Goal: Task Accomplishment & Management: Manage account settings

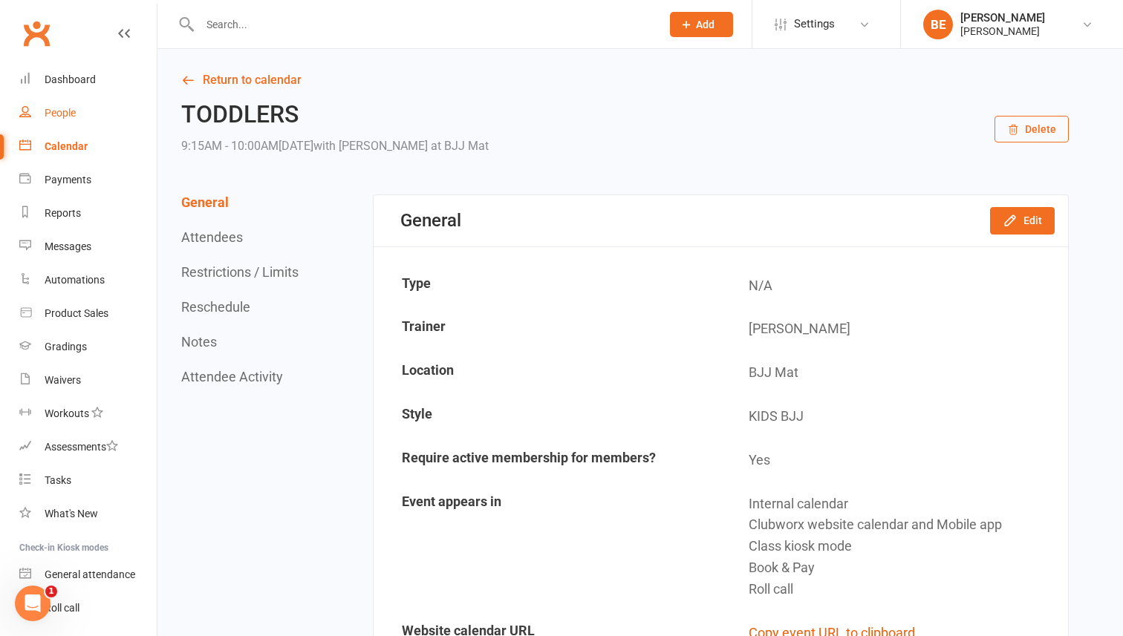
click at [59, 113] on div "People" at bounding box center [60, 113] width 31 height 12
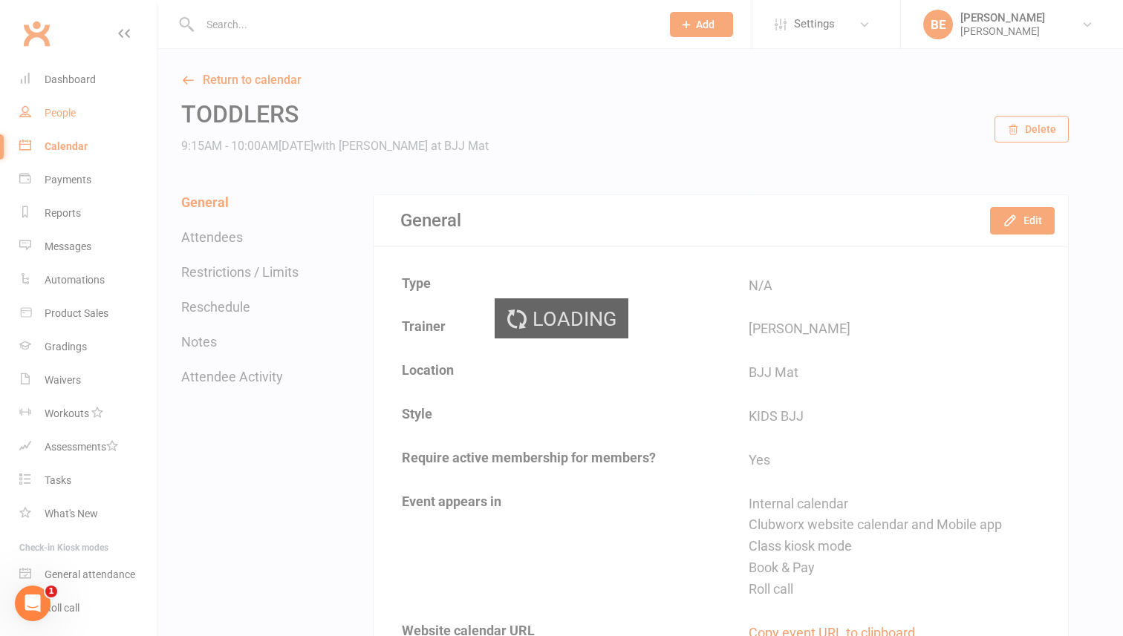
select select "50"
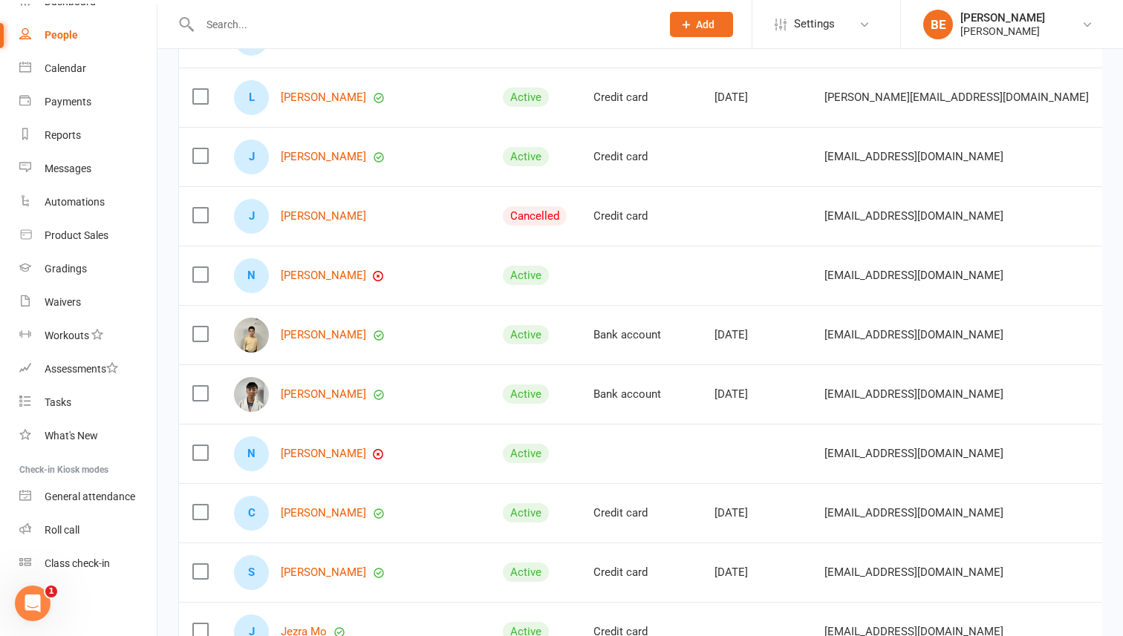
scroll to position [723, 0]
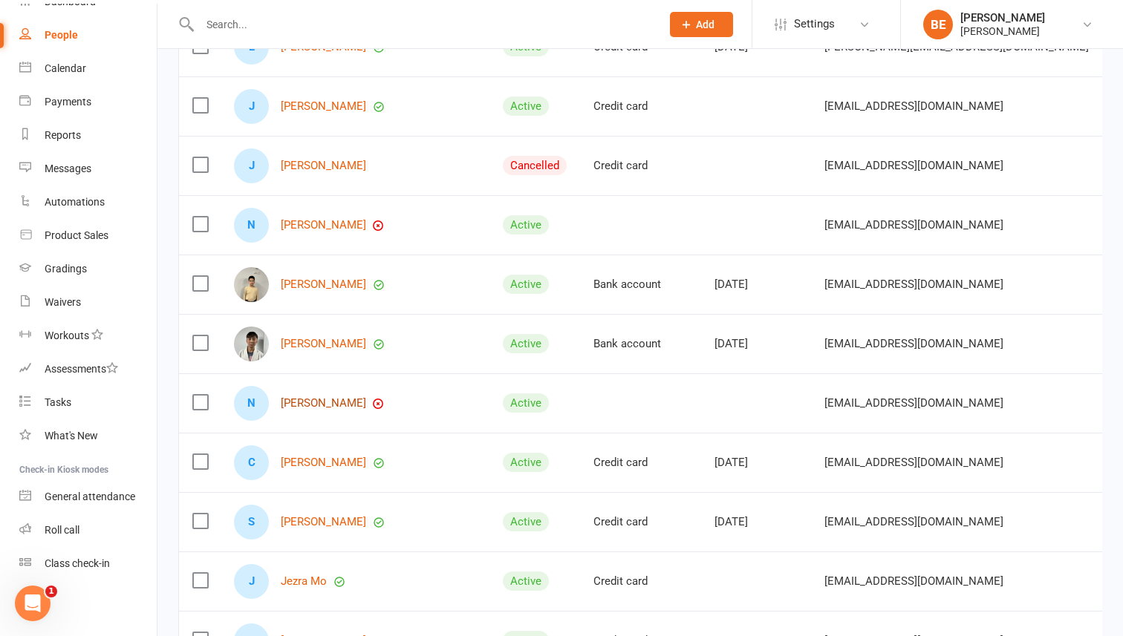
click at [303, 403] on link "[PERSON_NAME]" at bounding box center [323, 403] width 85 height 13
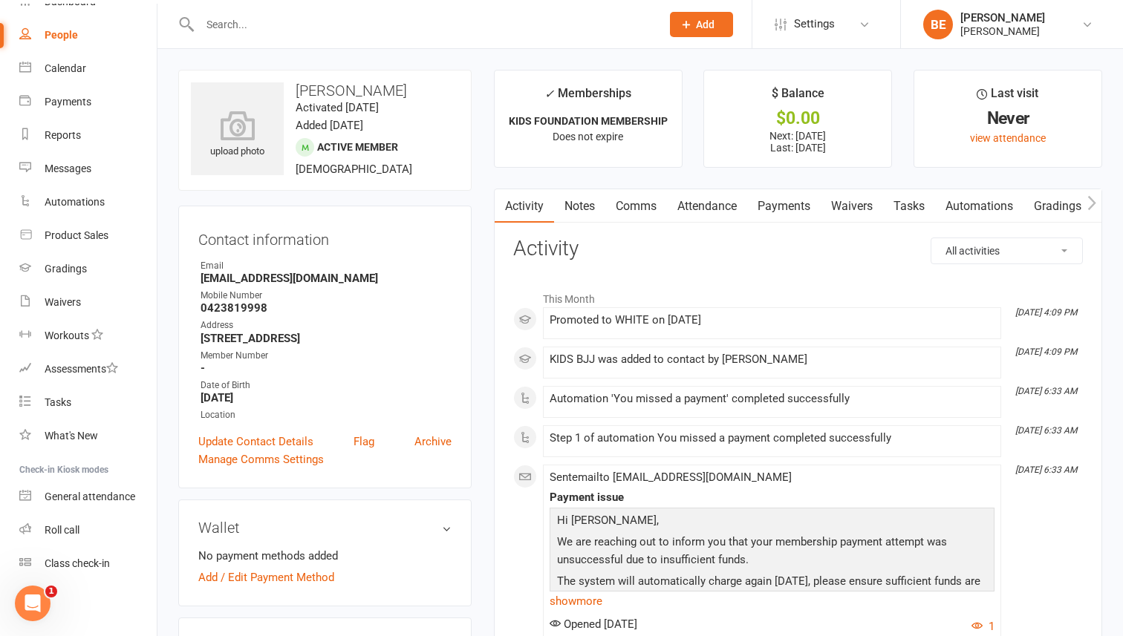
click at [790, 205] on link "Payments" at bounding box center [784, 206] width 74 height 34
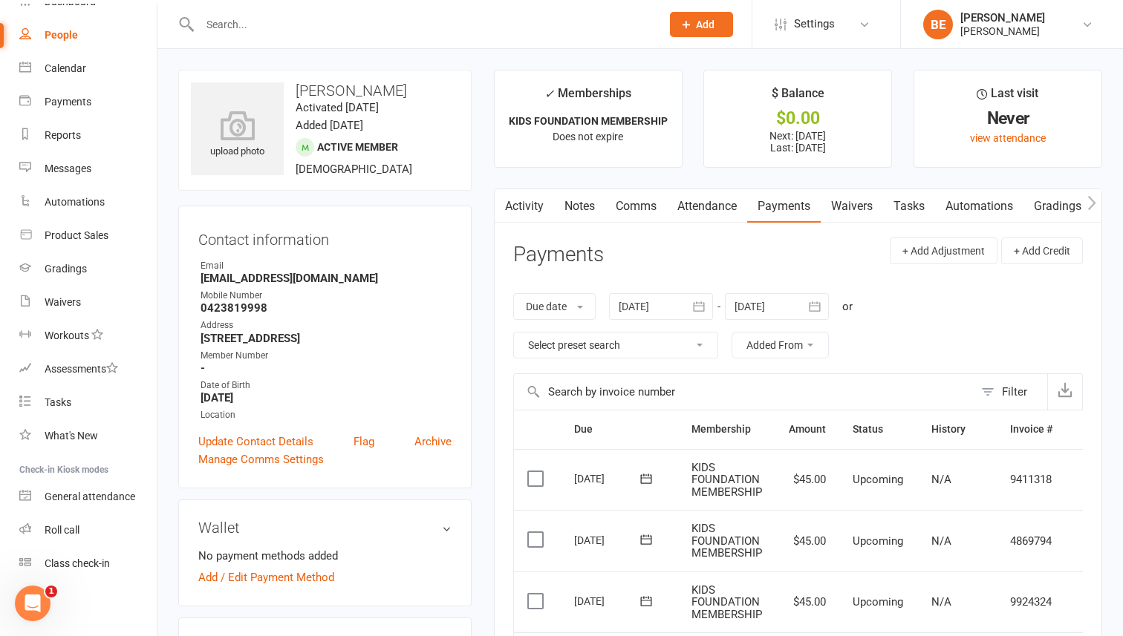
click at [853, 206] on link "Waivers" at bounding box center [852, 206] width 62 height 34
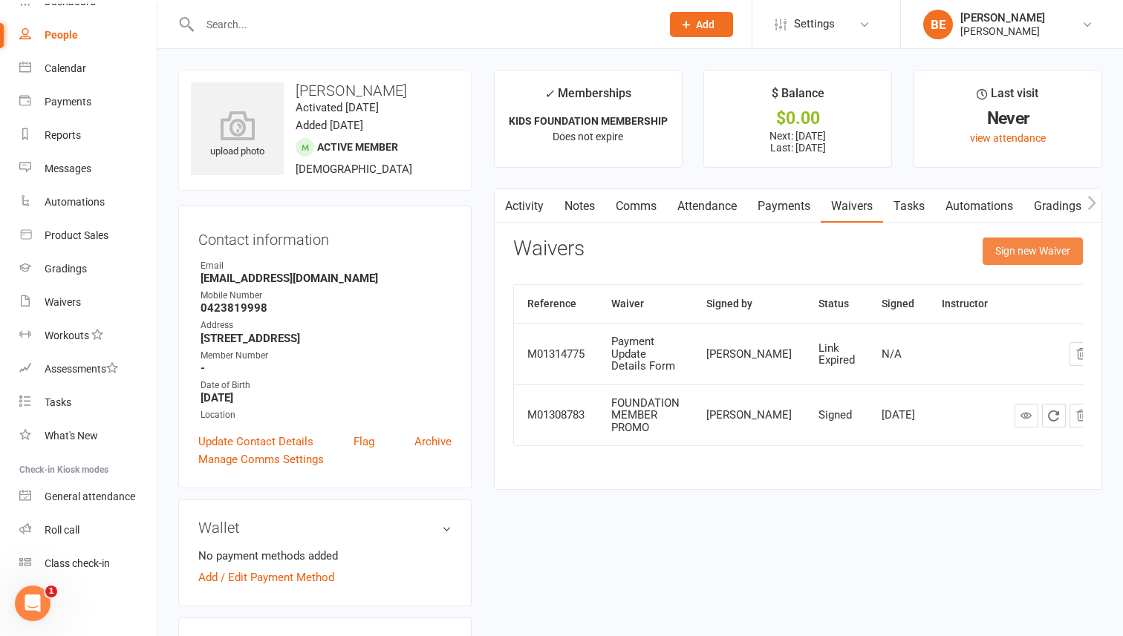
click at [1017, 256] on button "Sign new Waiver" at bounding box center [1033, 251] width 100 height 27
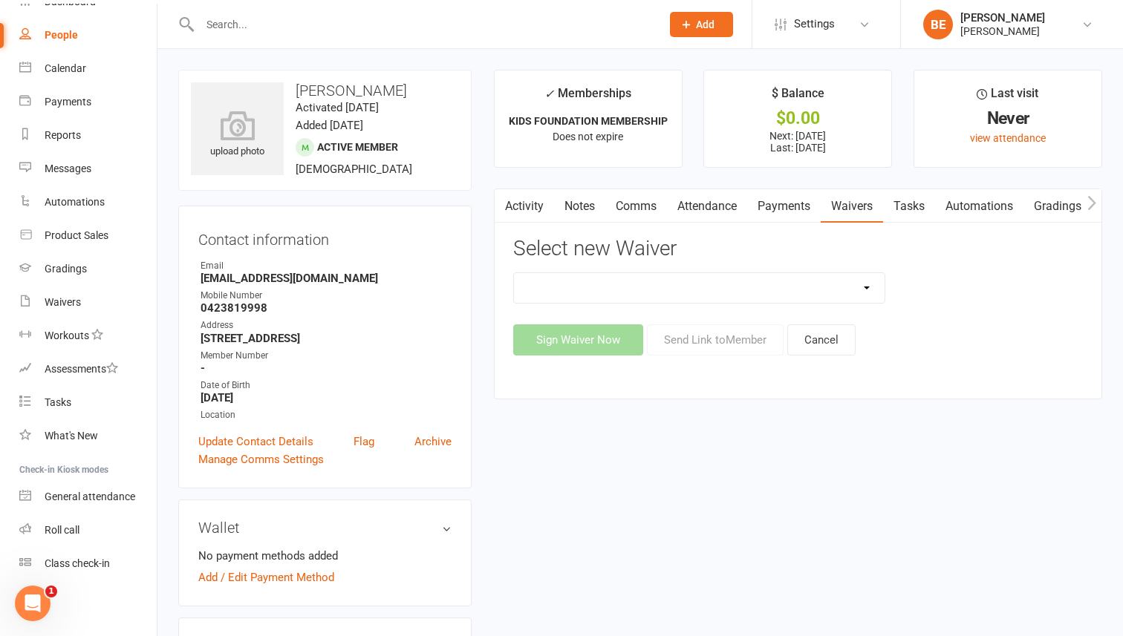
click at [867, 287] on select "EXCLUSIVE MEMBER OFFER FOUNDATION MEMBER PROMO KIDS HOLIDAY CAMP ([DATE] - [DAT…" at bounding box center [699, 288] width 371 height 30
select select "14502"
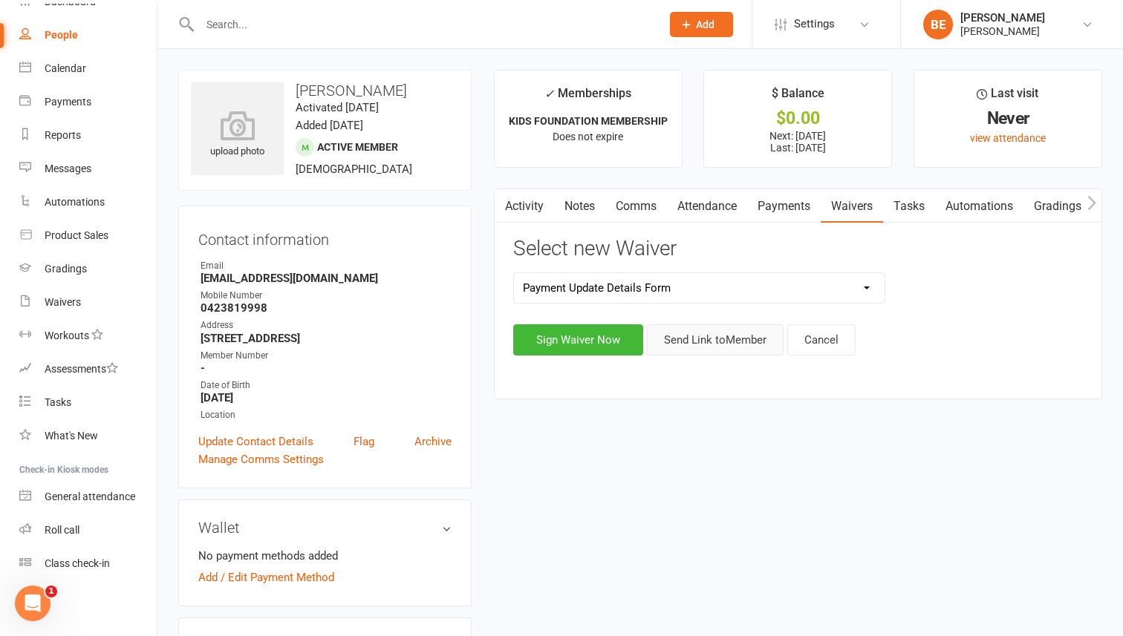
click at [727, 338] on button "Send Link to Member" at bounding box center [715, 340] width 137 height 31
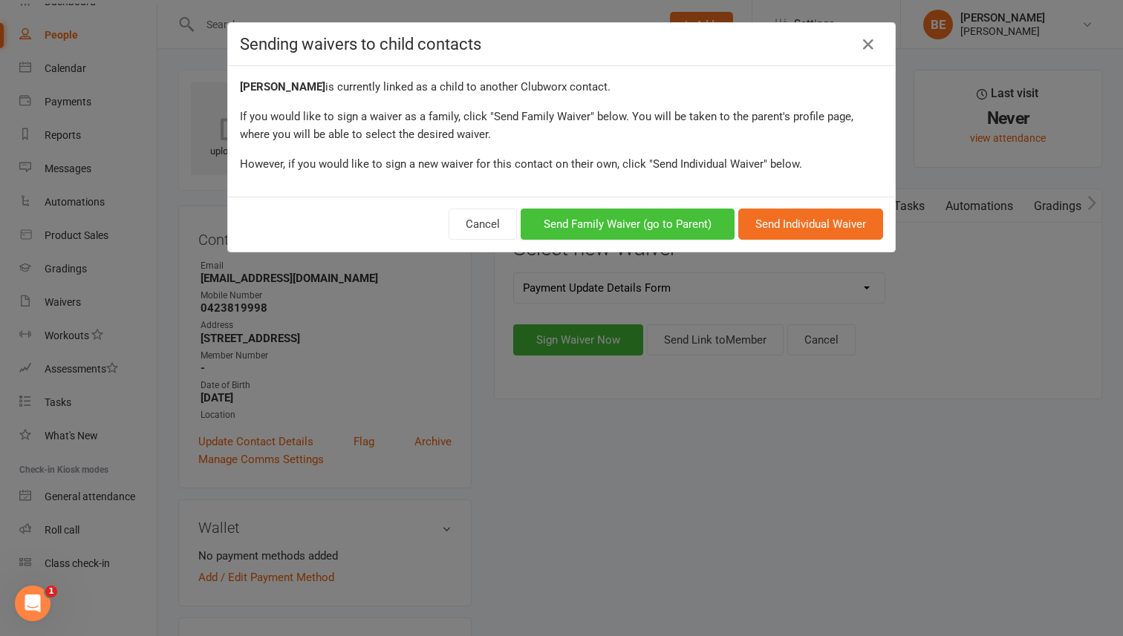
click at [673, 228] on button "Send Family Waiver (go to Parent)" at bounding box center [628, 224] width 214 height 31
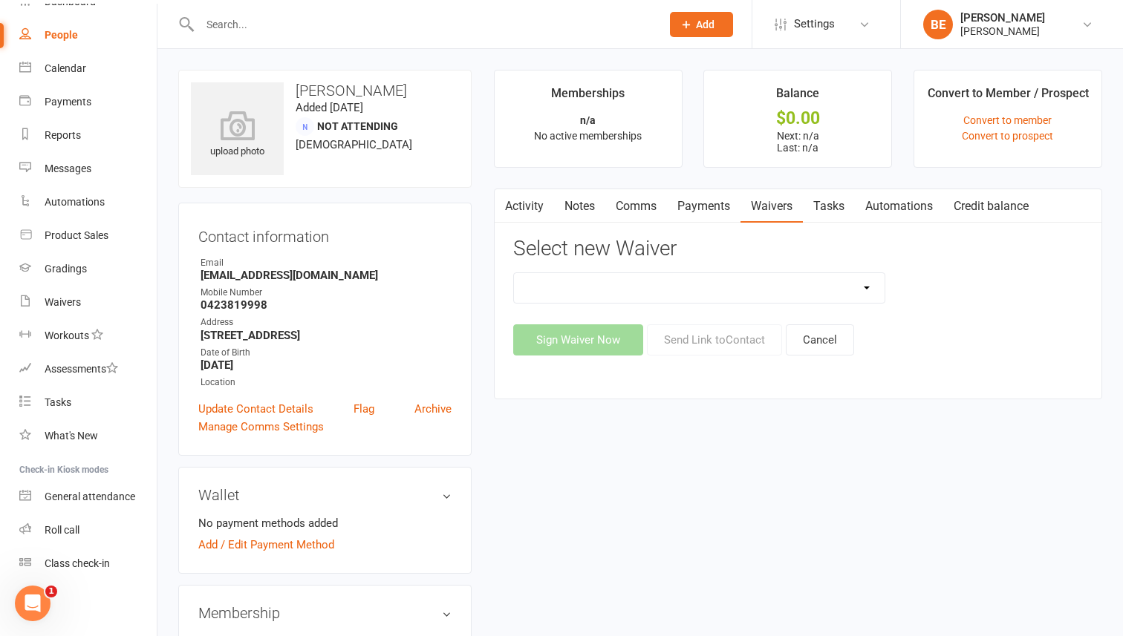
click at [69, 33] on div "People" at bounding box center [61, 35] width 33 height 12
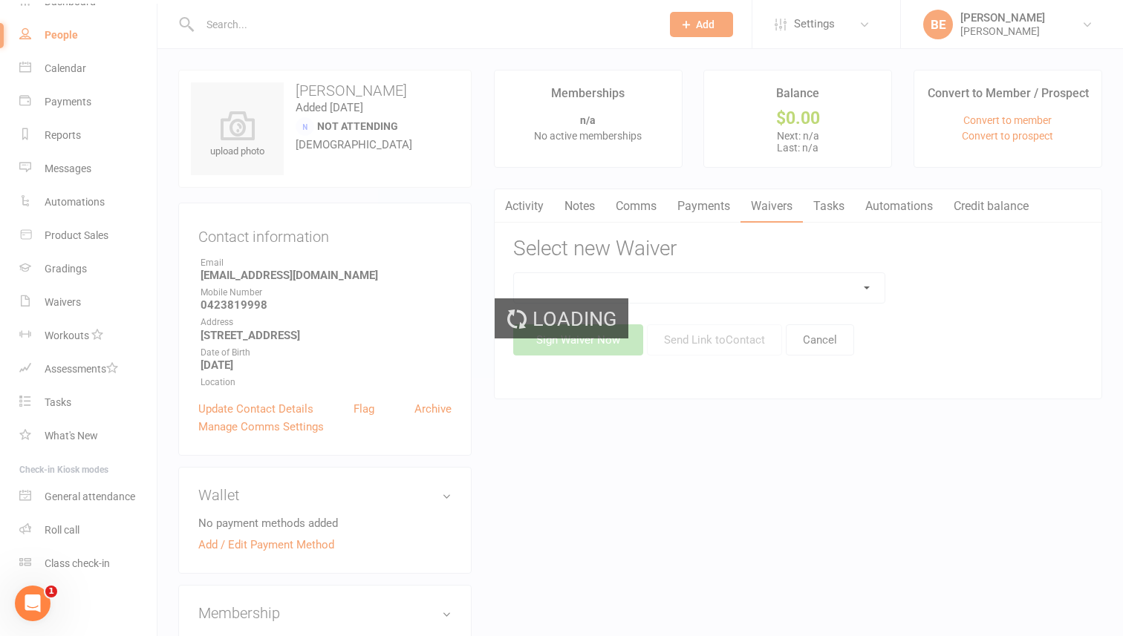
select select "50"
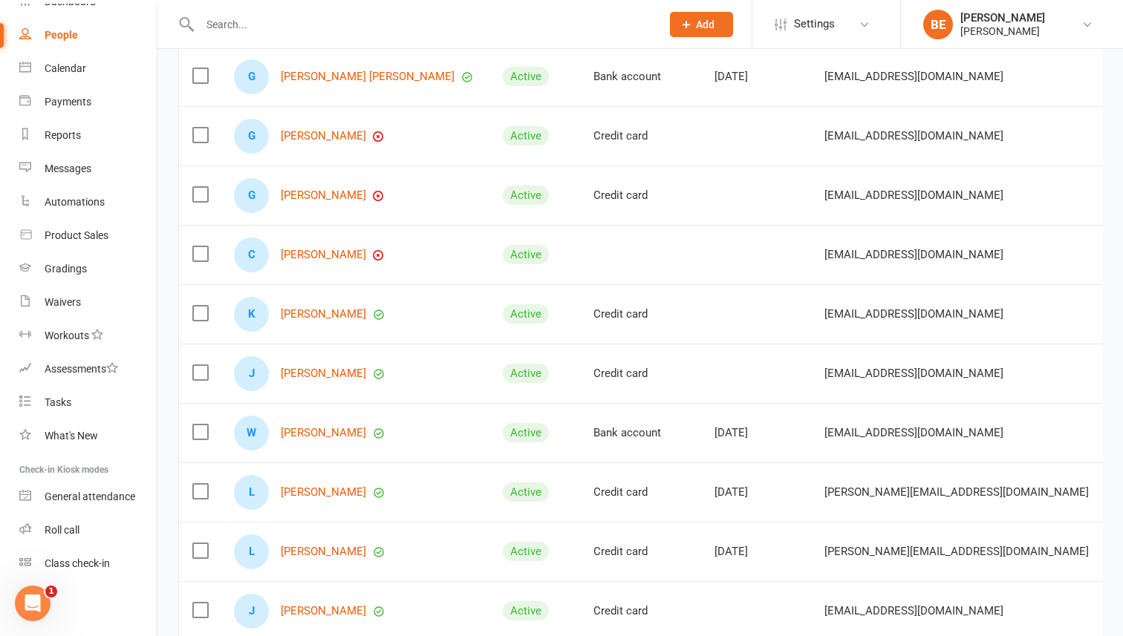
scroll to position [207, 0]
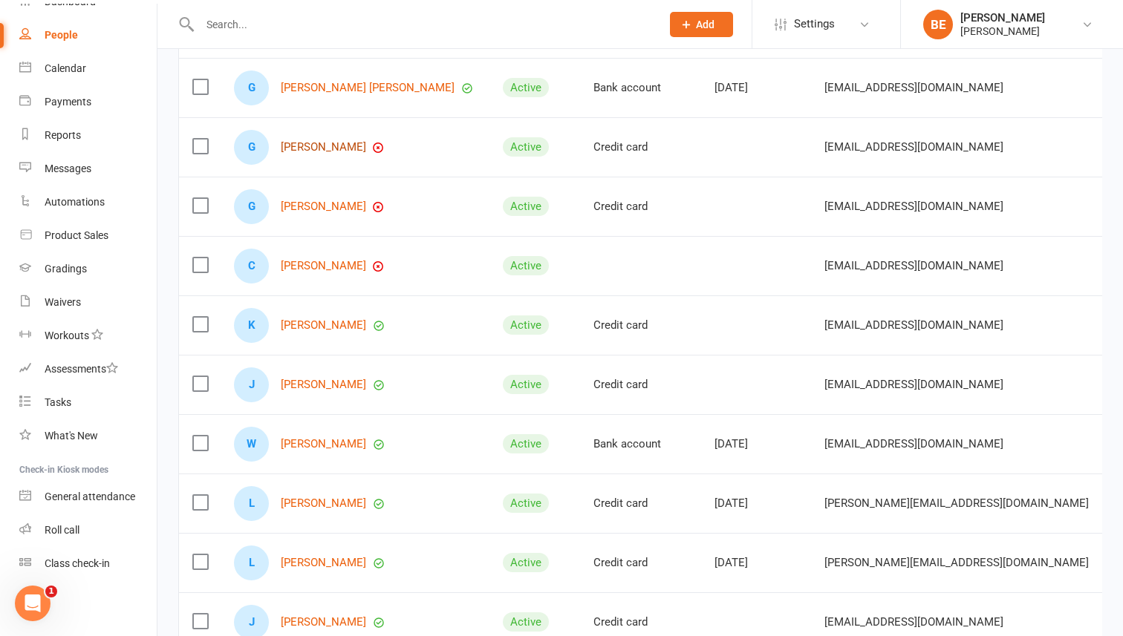
click at [329, 150] on link "[PERSON_NAME]" at bounding box center [323, 147] width 85 height 13
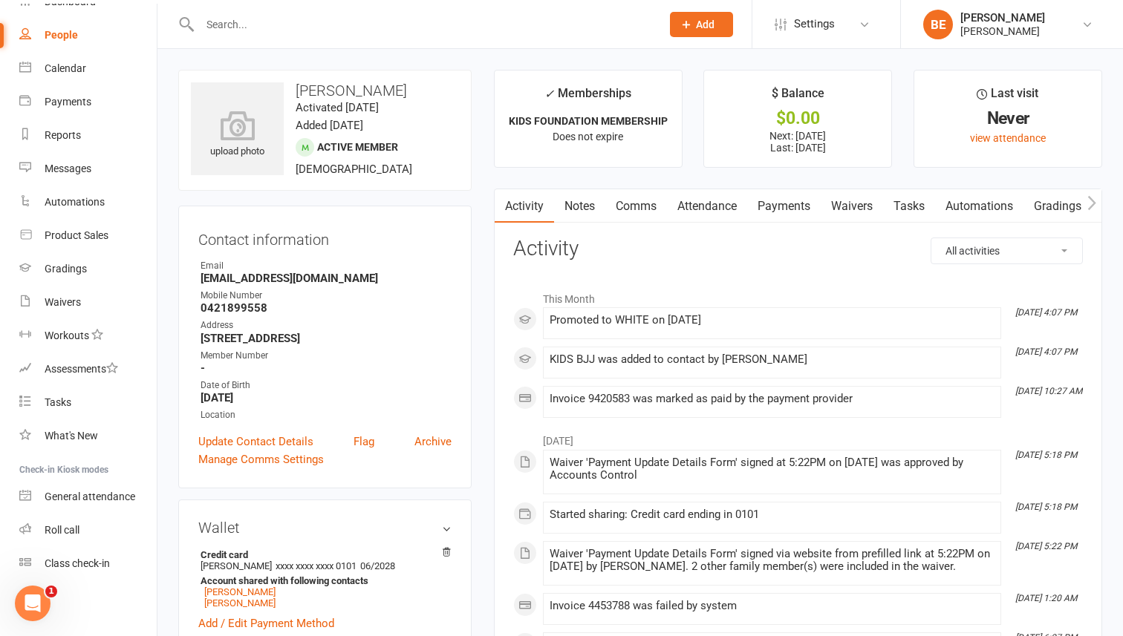
click at [798, 206] on link "Payments" at bounding box center [784, 206] width 74 height 34
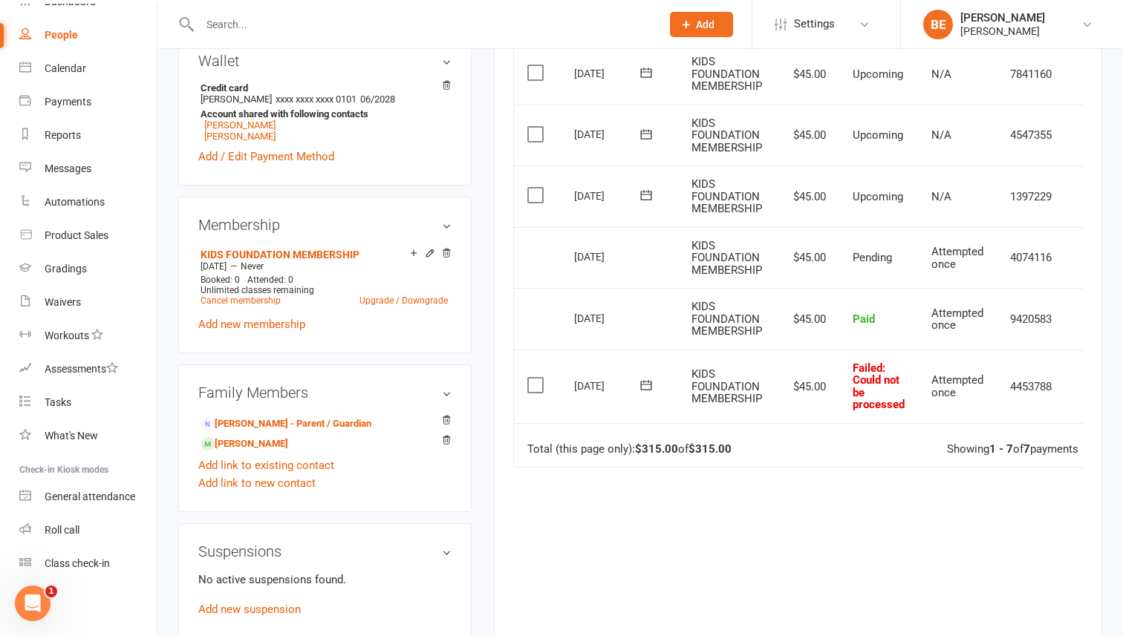
scroll to position [0, 29]
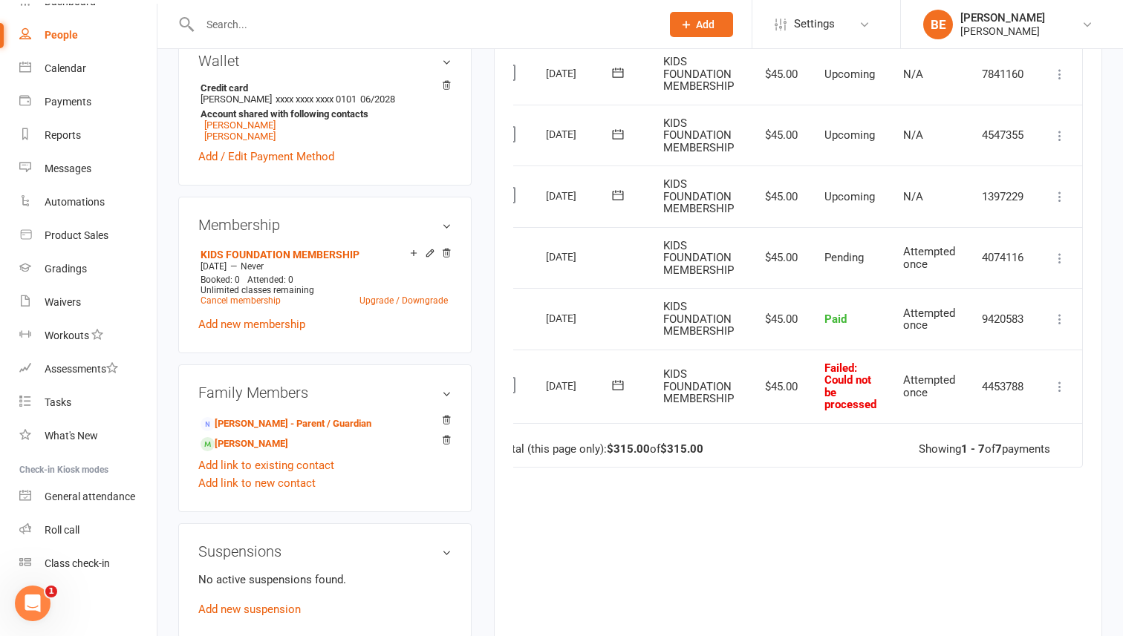
click at [1058, 391] on icon at bounding box center [1059, 386] width 15 height 15
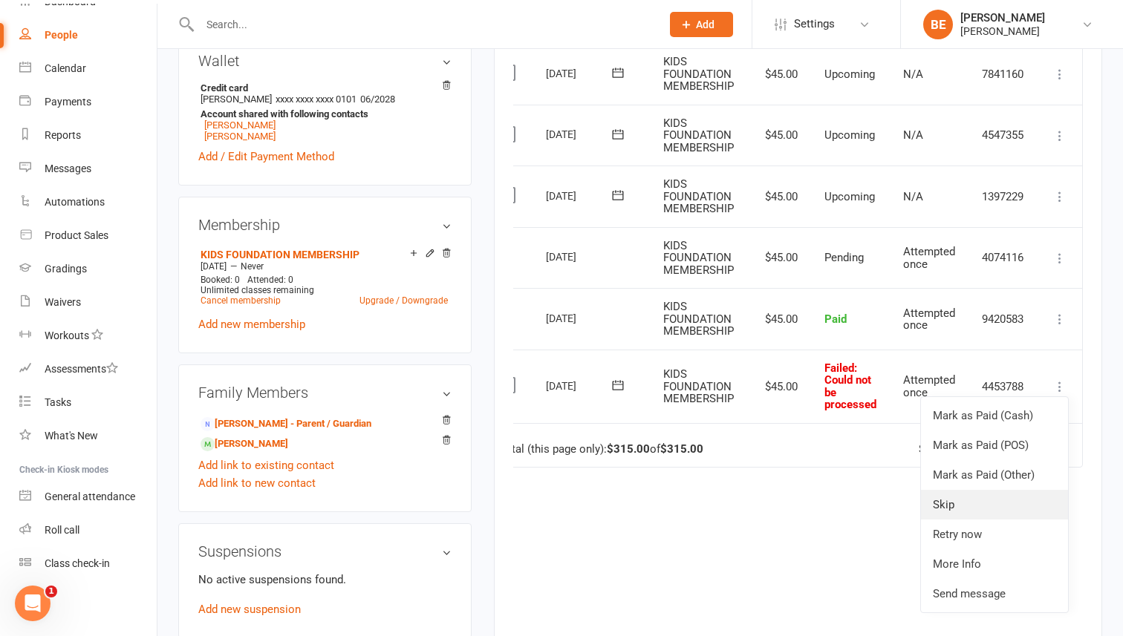
click at [972, 501] on link "Skip" at bounding box center [994, 505] width 147 height 30
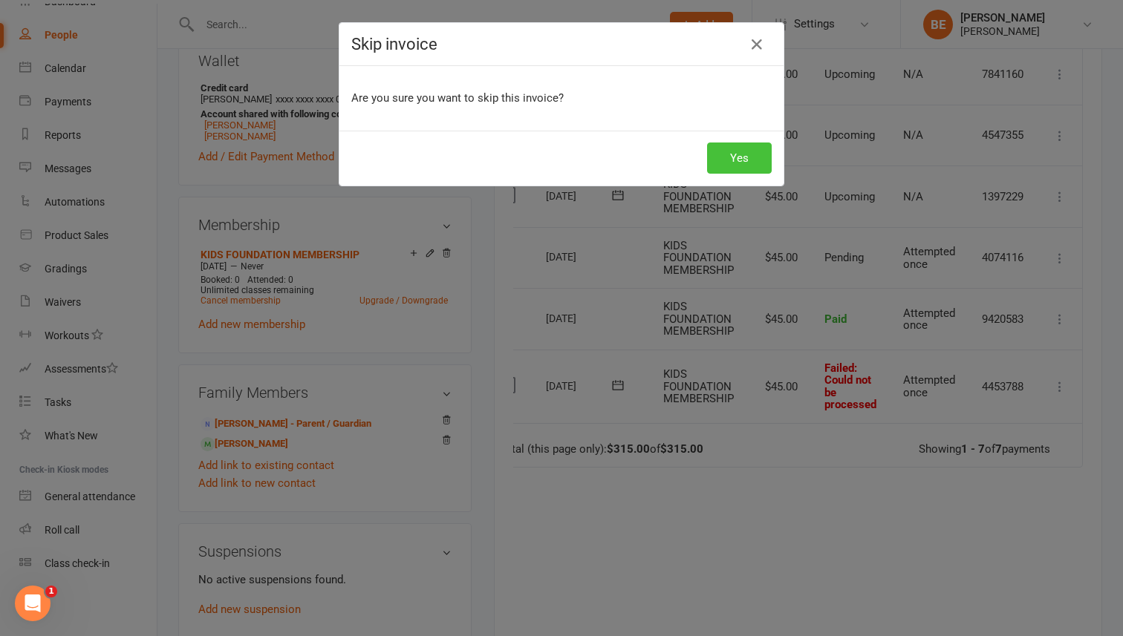
click at [737, 155] on button "Yes" at bounding box center [739, 158] width 65 height 31
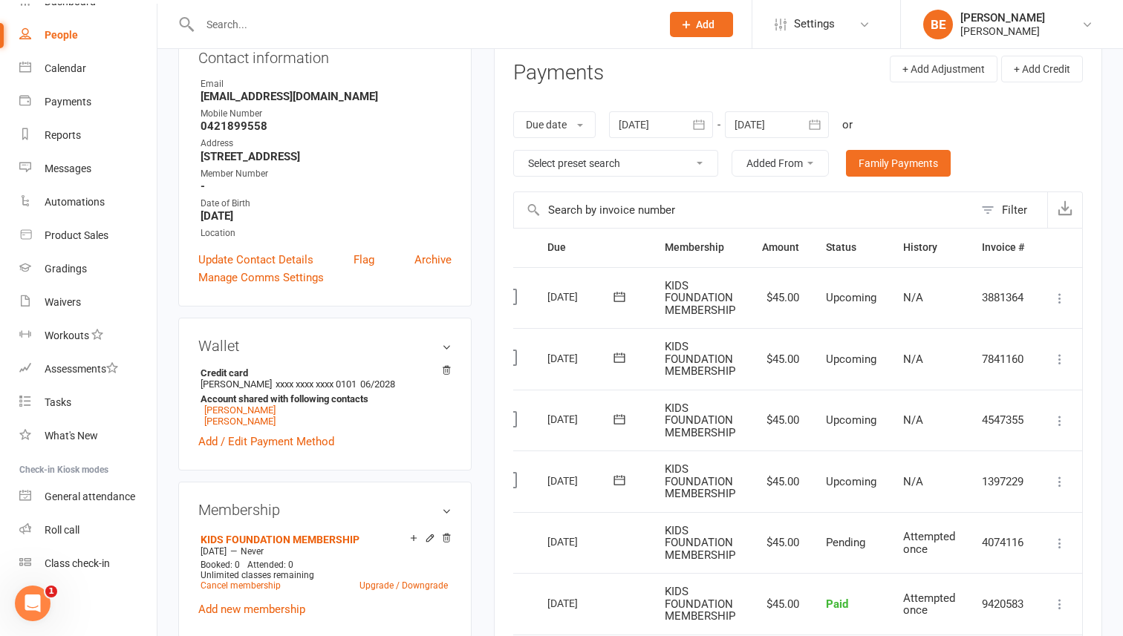
scroll to position [106, 0]
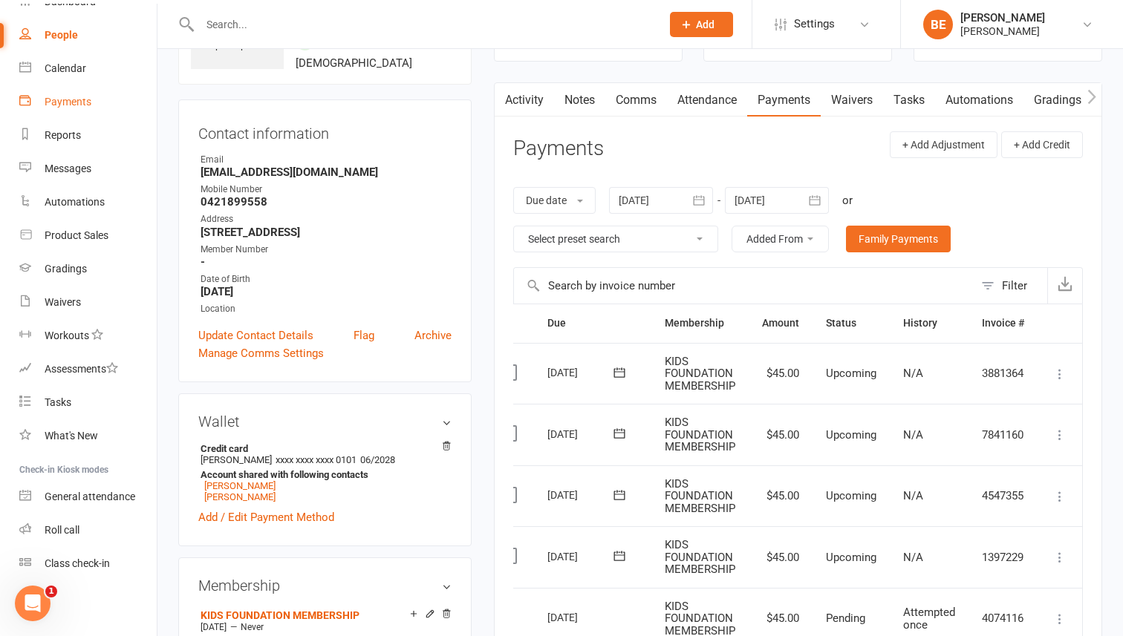
click at [69, 101] on div "Payments" at bounding box center [68, 102] width 47 height 12
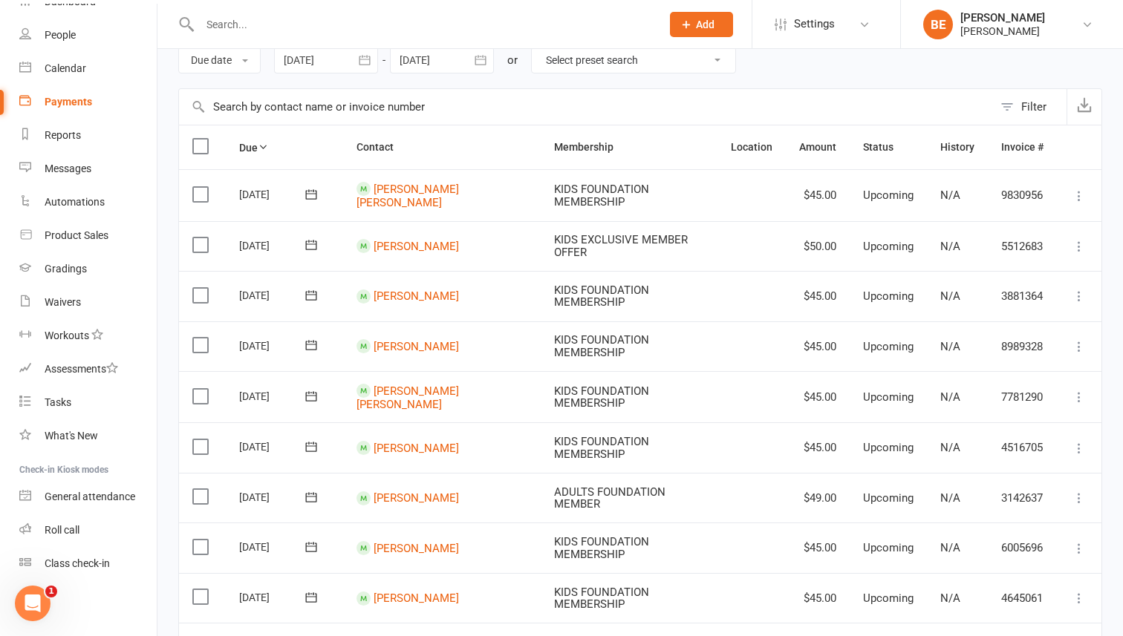
scroll to position [67, 0]
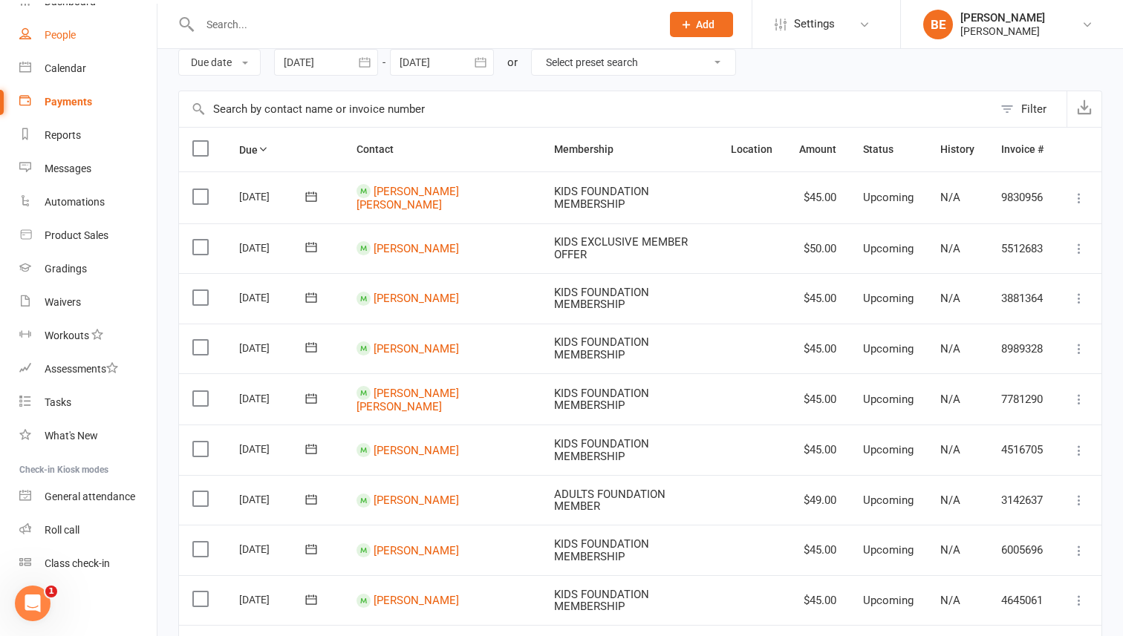
click at [62, 39] on div "People" at bounding box center [60, 35] width 31 height 12
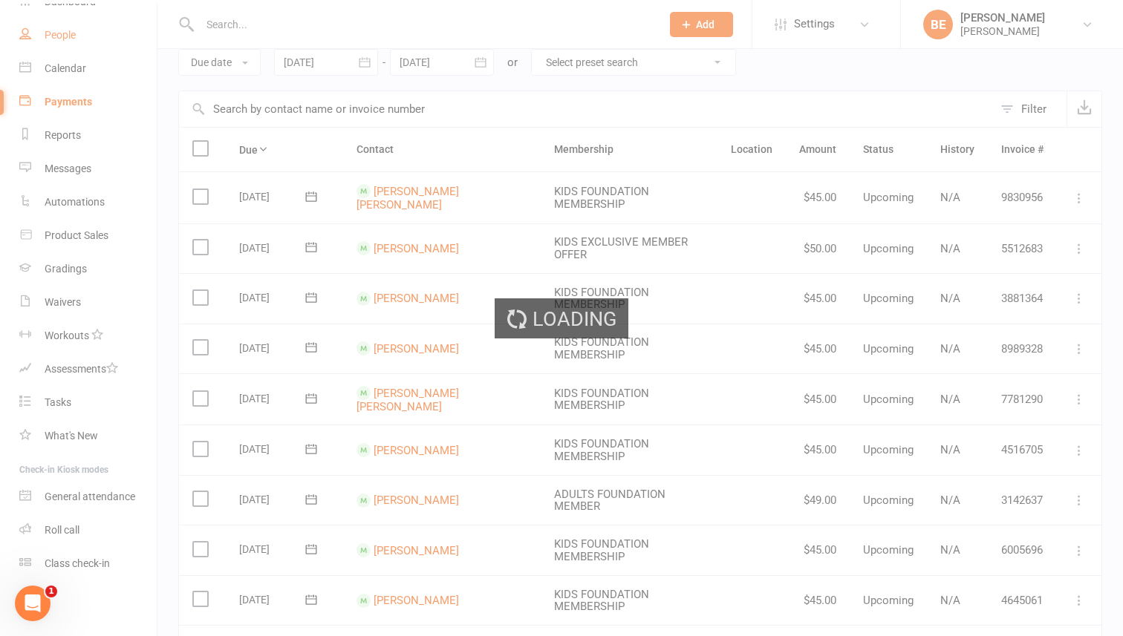
select select "50"
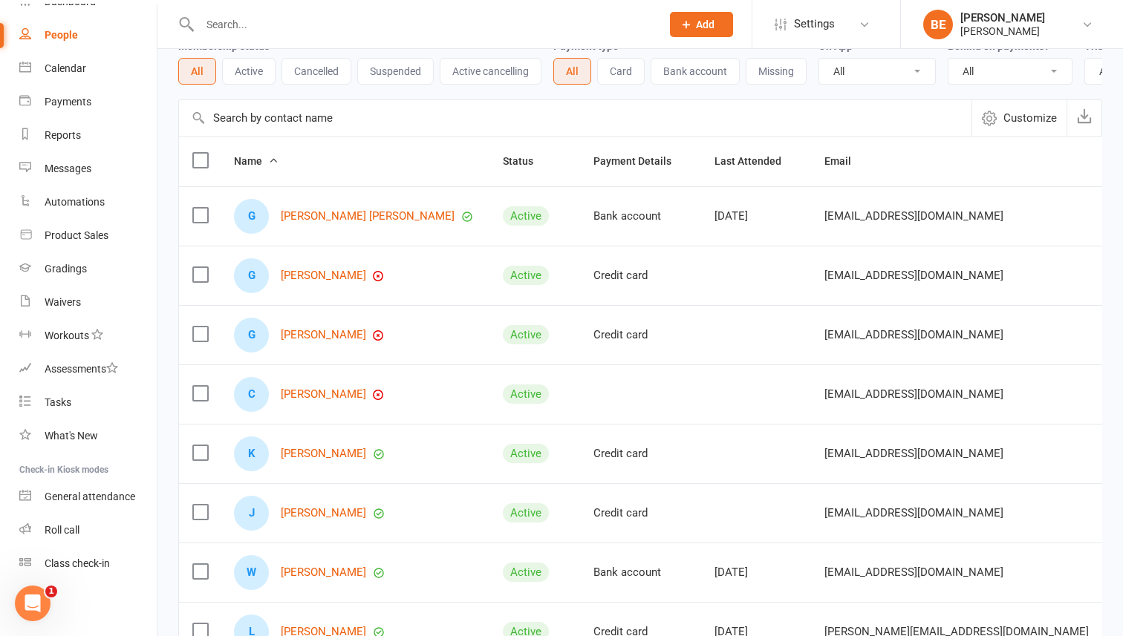
scroll to position [87, 0]
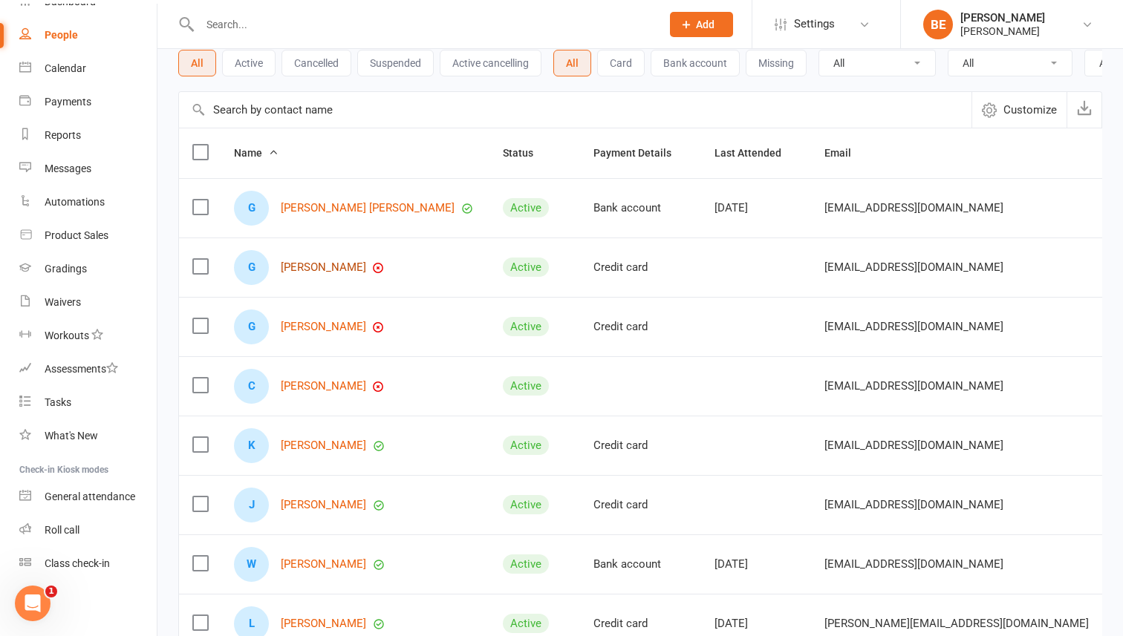
click at [317, 270] on link "[PERSON_NAME]" at bounding box center [323, 267] width 85 height 13
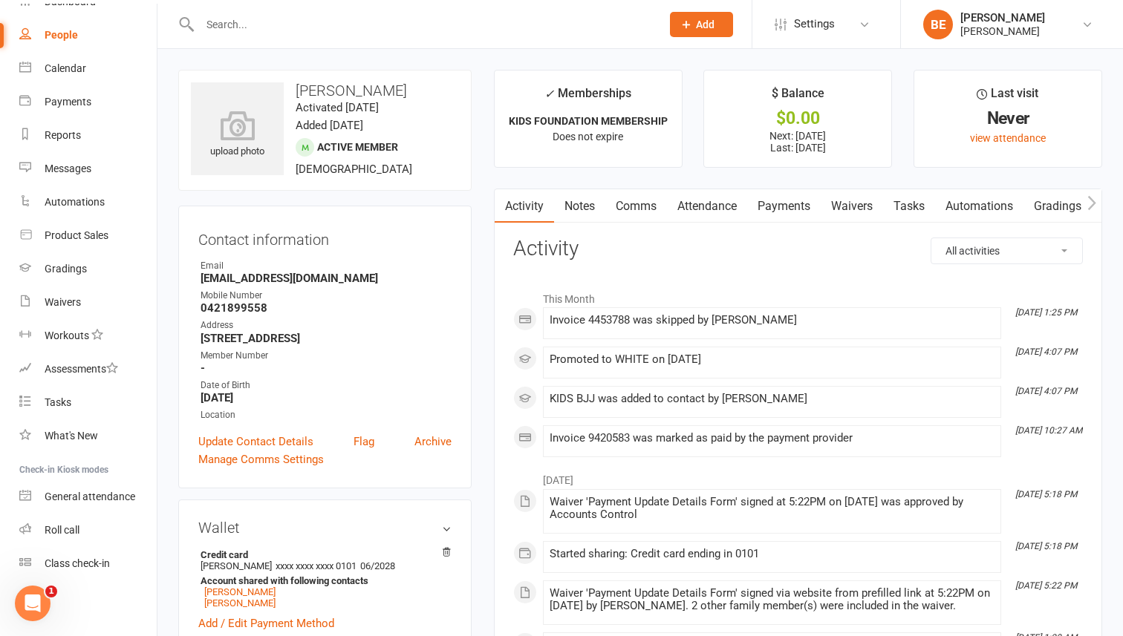
click at [778, 202] on link "Payments" at bounding box center [784, 206] width 74 height 34
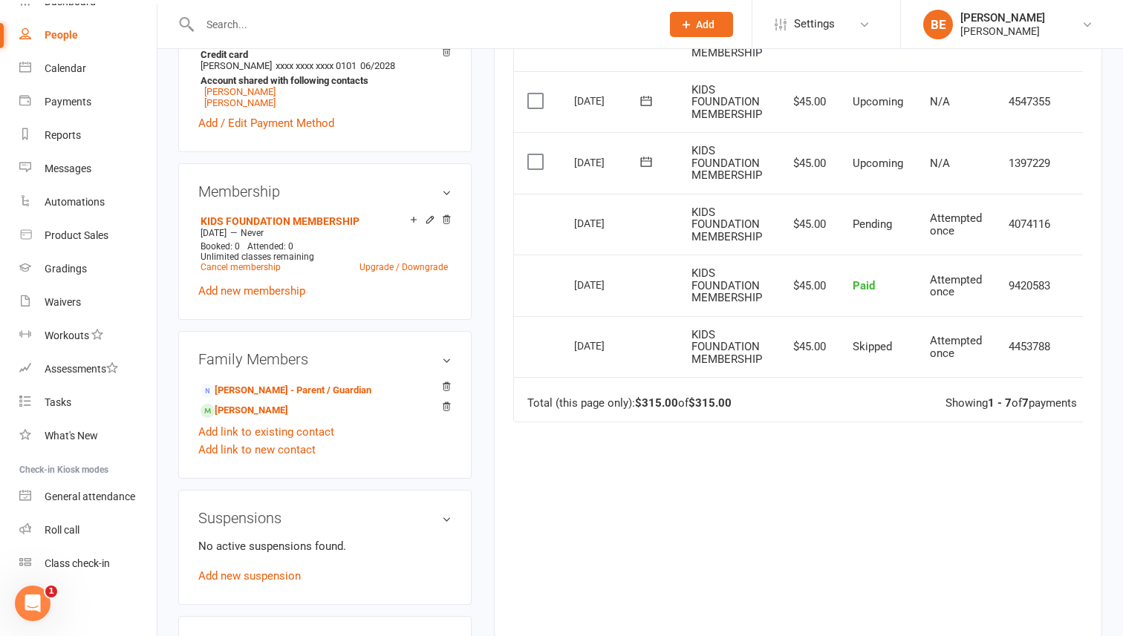
scroll to position [0, 27]
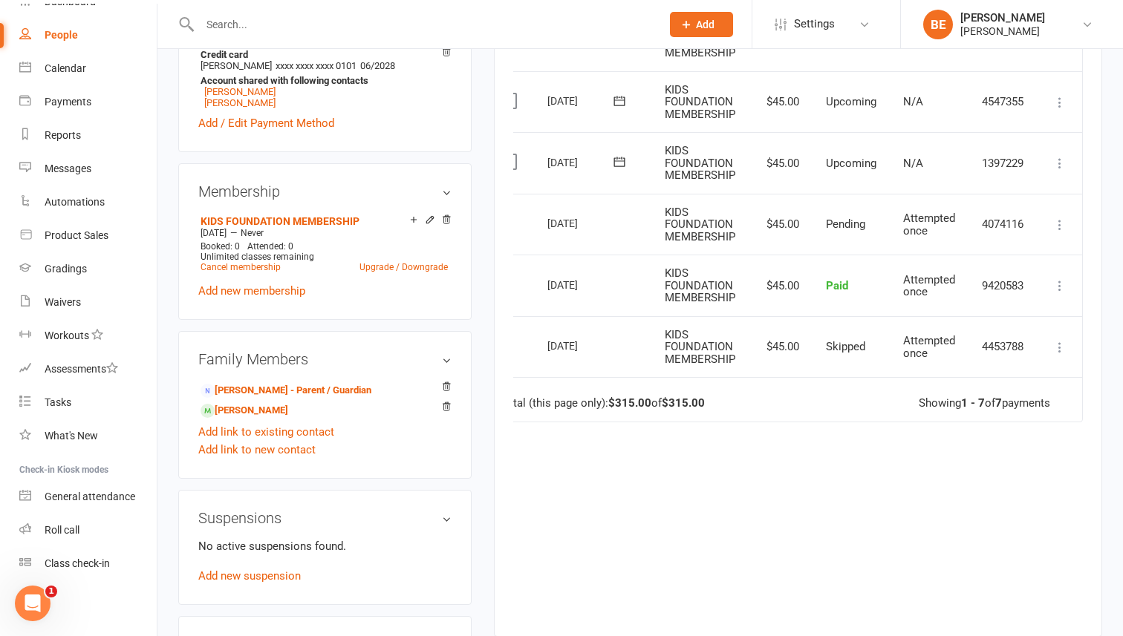
click at [1059, 344] on icon at bounding box center [1059, 347] width 15 height 15
click at [980, 439] on link "Mark as Paid (Other)" at bounding box center [994, 436] width 147 height 30
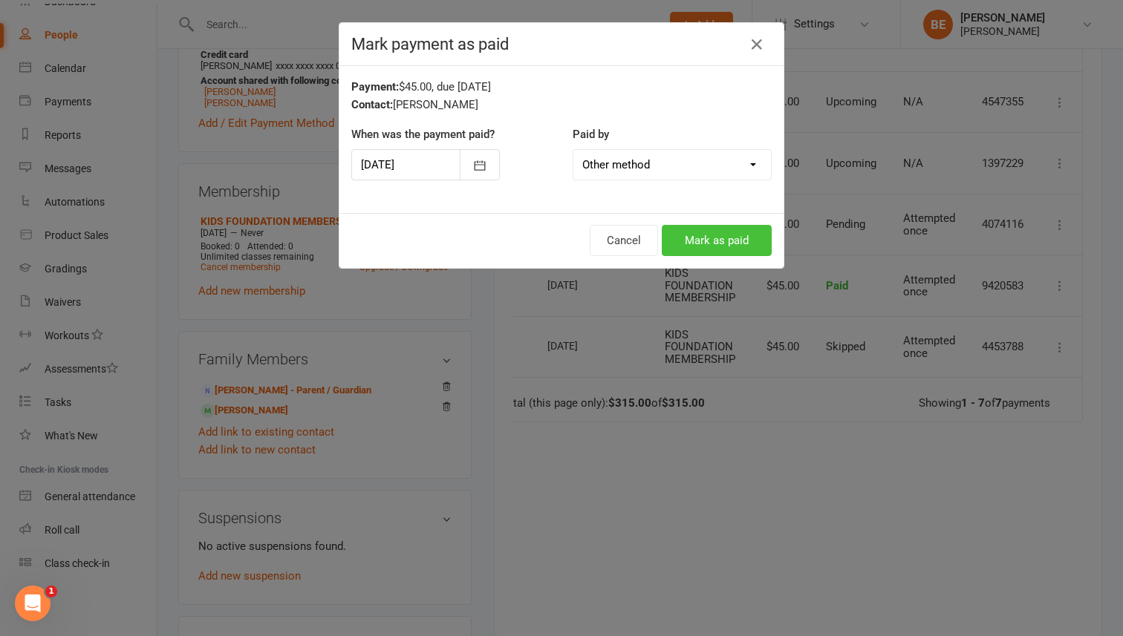
click at [719, 236] on button "Mark as paid" at bounding box center [717, 240] width 110 height 31
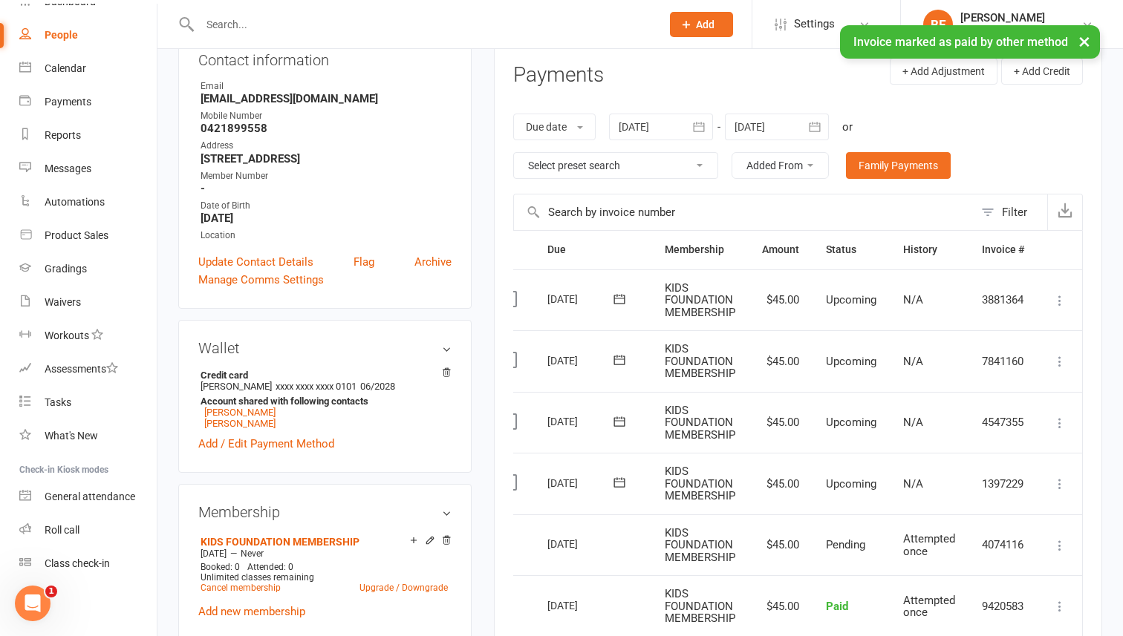
scroll to position [0, 0]
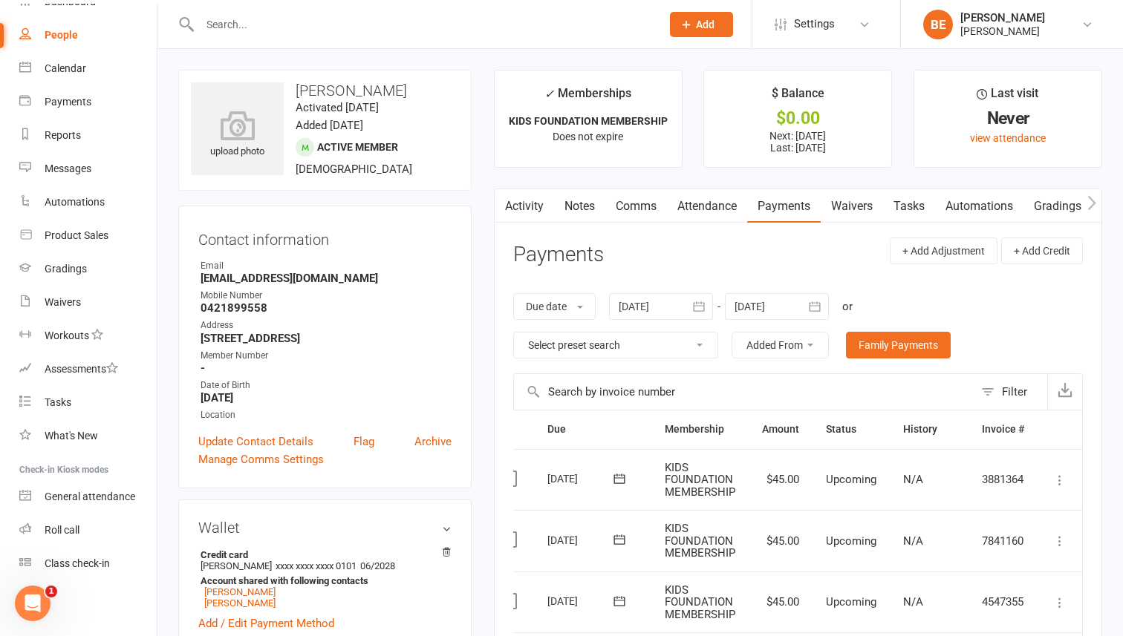
click at [58, 39] on div "People" at bounding box center [61, 35] width 33 height 12
select select "50"
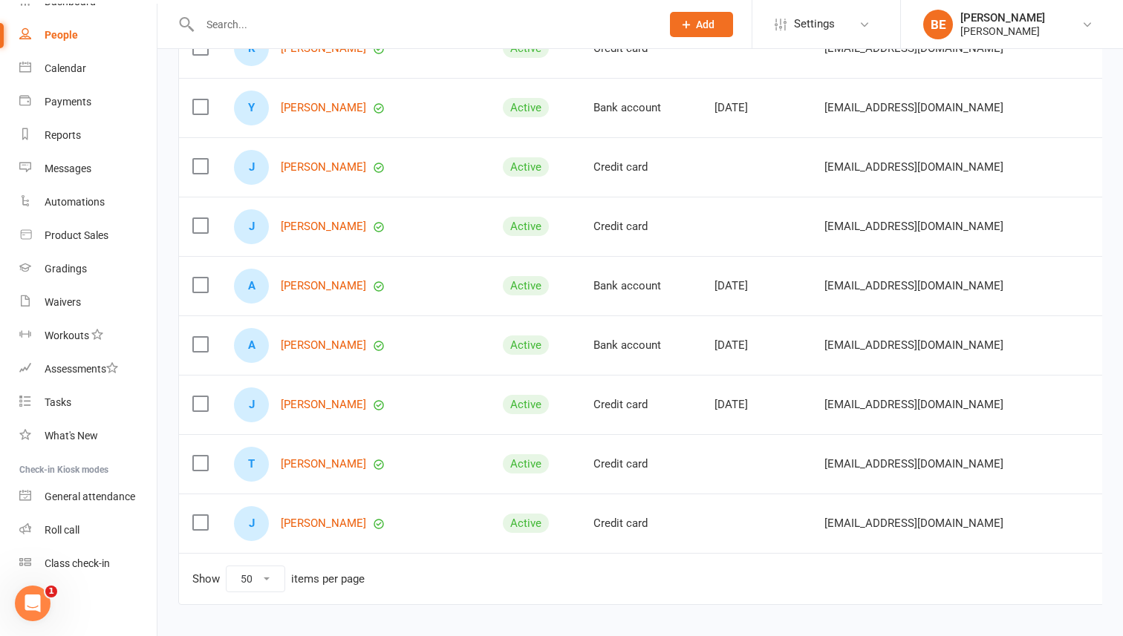
scroll to position [1721, 0]
